Goal: Task Accomplishment & Management: Use online tool/utility

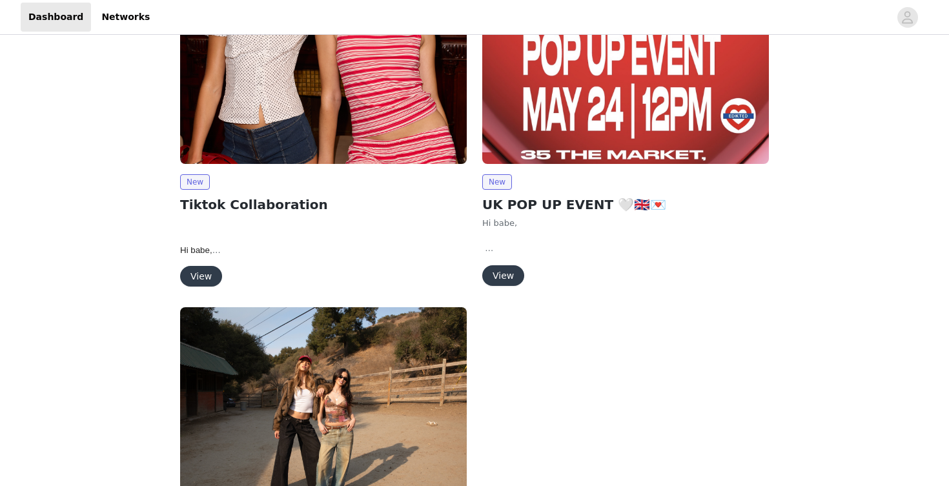
scroll to position [105, 0]
click at [190, 280] on button "View" at bounding box center [201, 275] width 42 height 21
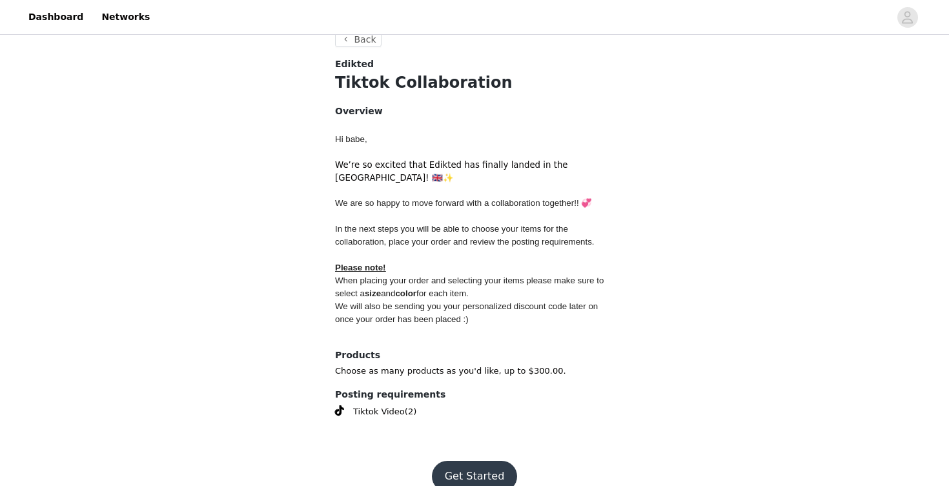
scroll to position [480, 0]
click at [457, 462] on button "Get Started" at bounding box center [475, 477] width 86 height 31
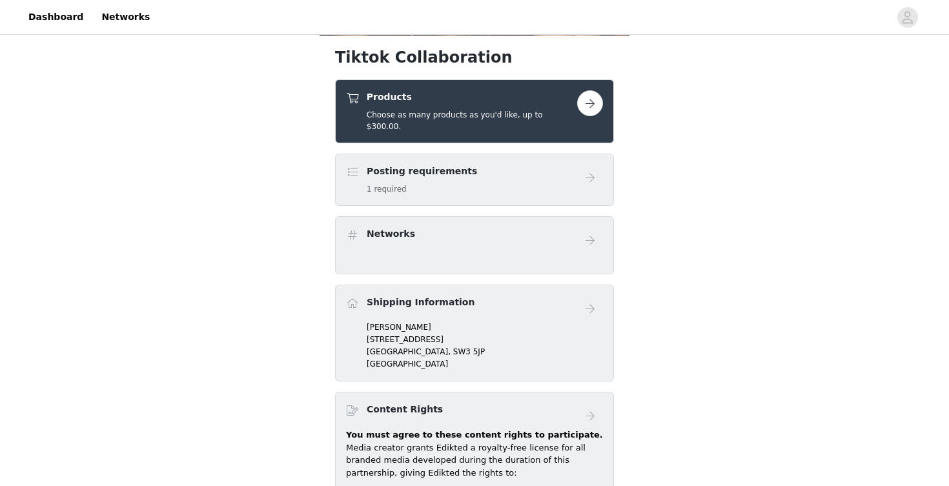
scroll to position [475, 0]
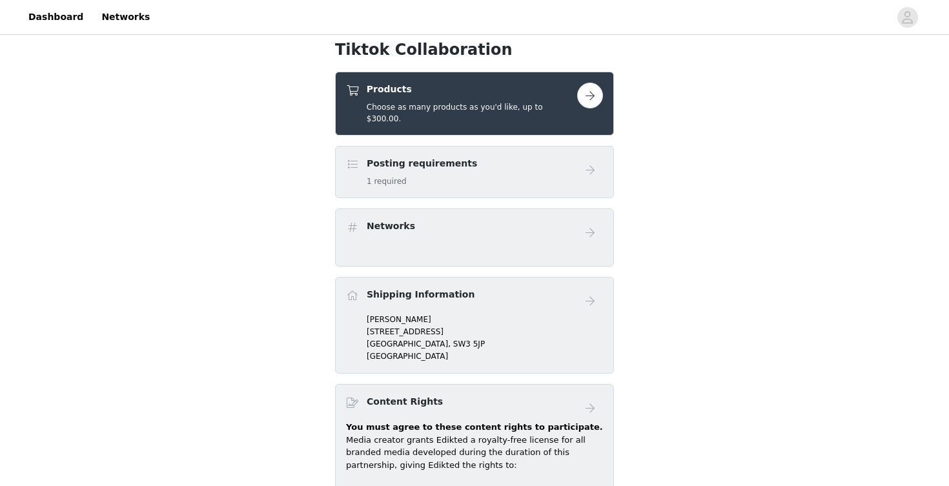
click at [577, 99] on button "button" at bounding box center [590, 96] width 26 height 26
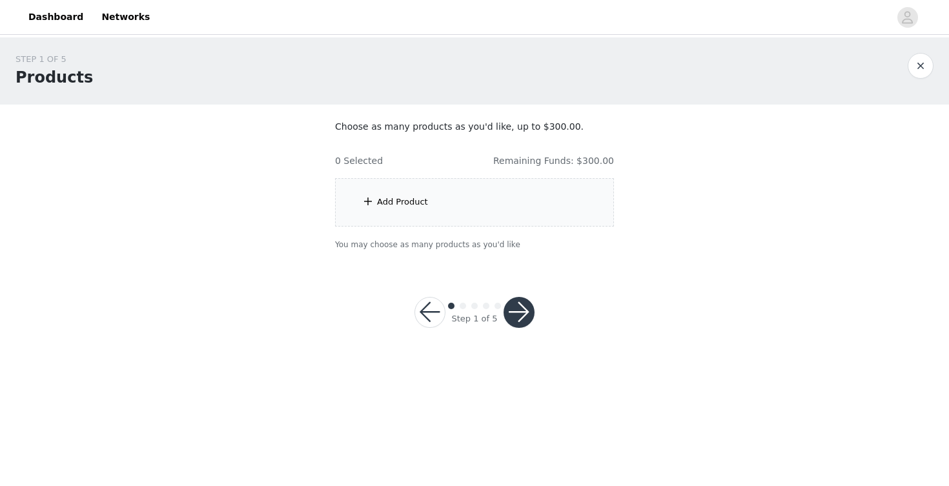
click at [453, 197] on div "Add Product" at bounding box center [474, 202] width 279 height 48
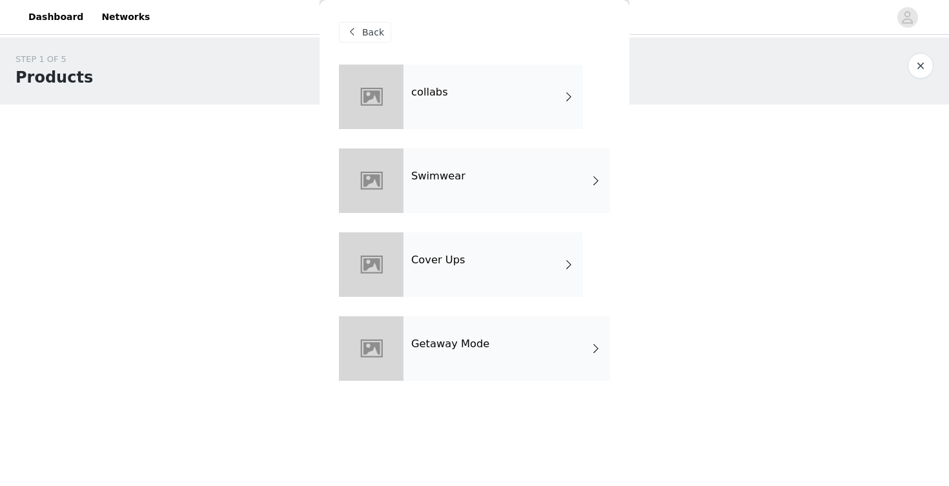
click at [486, 115] on div "collabs" at bounding box center [494, 97] width 180 height 65
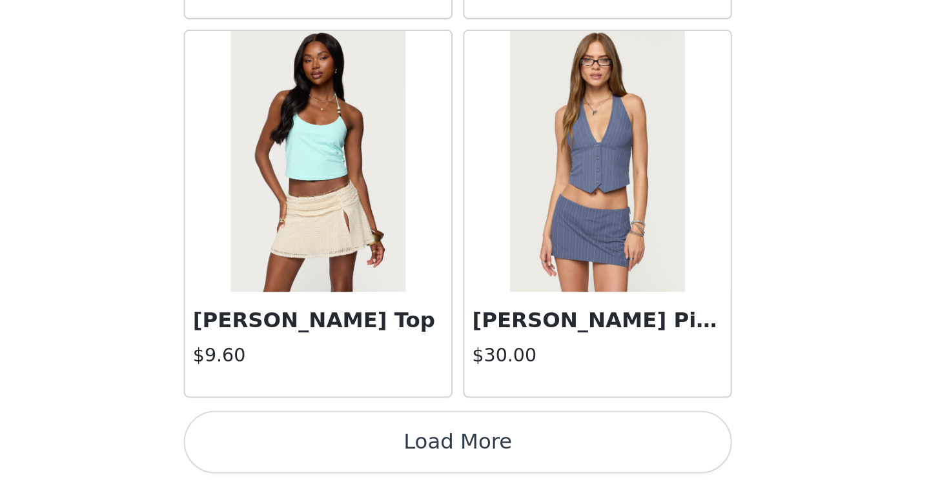
click at [339, 449] on button "Load More" at bounding box center [474, 464] width 271 height 31
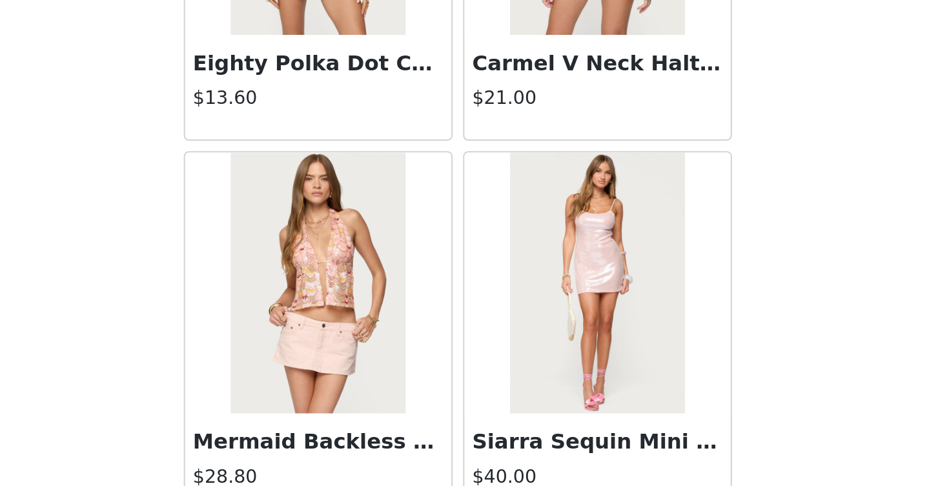
scroll to position [3302, 0]
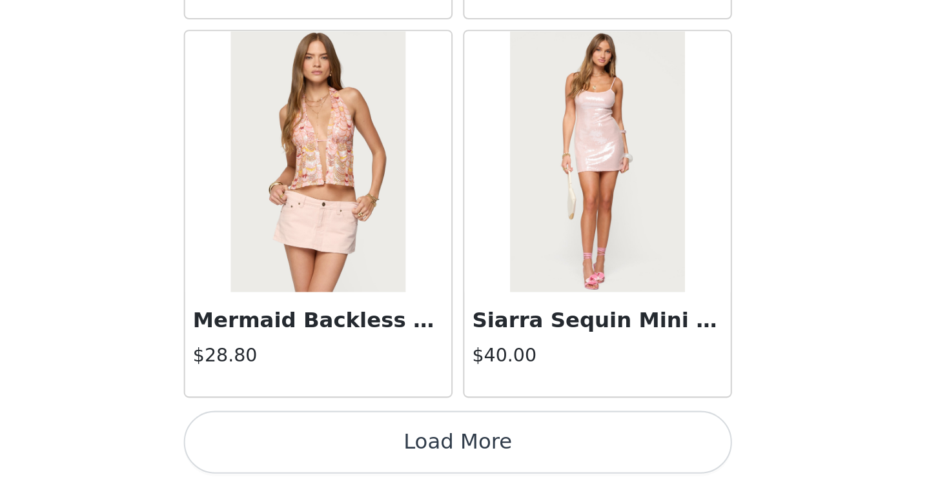
click at [339, 449] on button "Load More" at bounding box center [474, 464] width 271 height 31
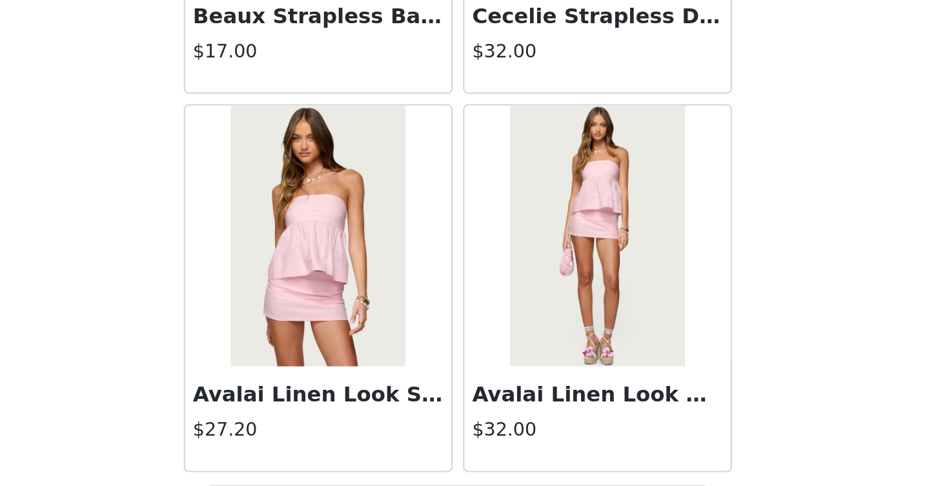
scroll to position [5199, 0]
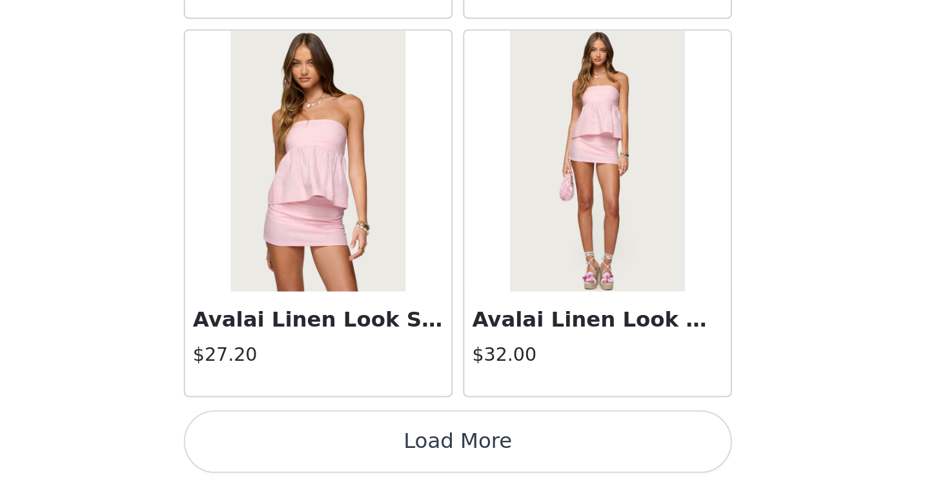
click at [339, 449] on button "Load More" at bounding box center [474, 464] width 271 height 31
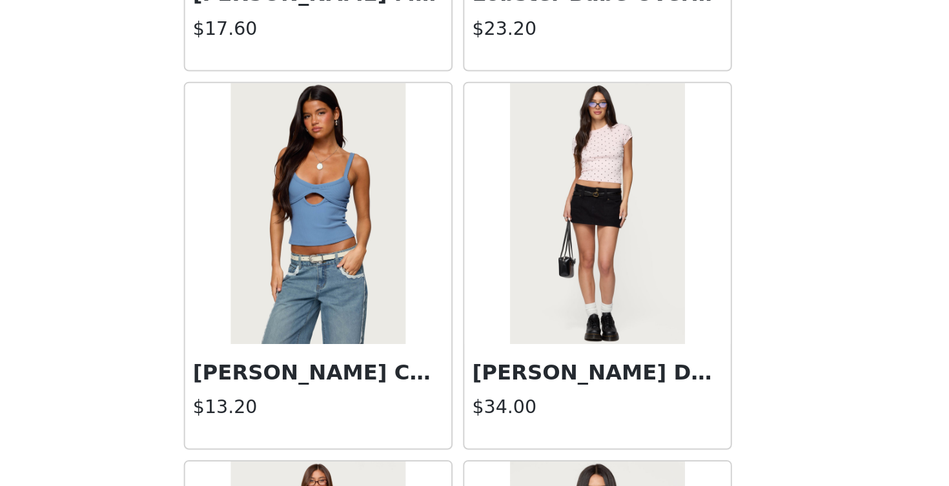
scroll to position [6531, 0]
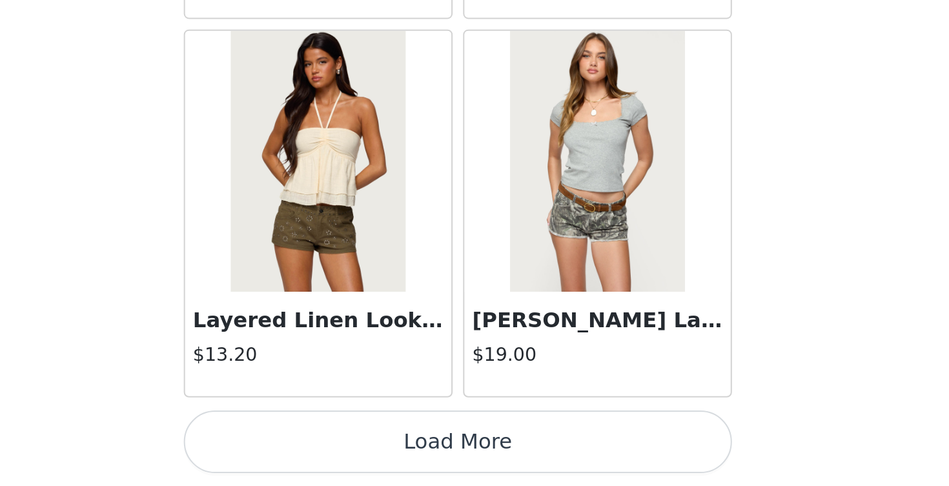
click at [339, 449] on button "Load More" at bounding box center [474, 464] width 271 height 31
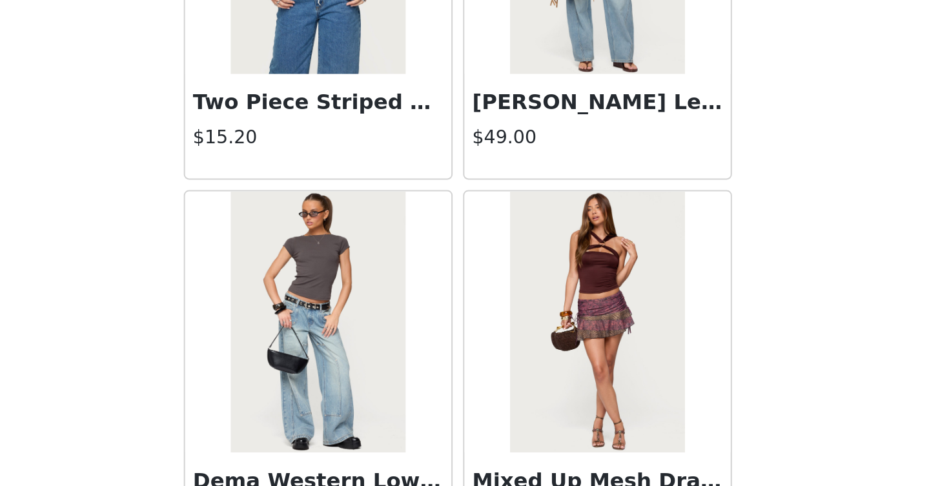
scroll to position [7597, 0]
